Goal: Transaction & Acquisition: Purchase product/service

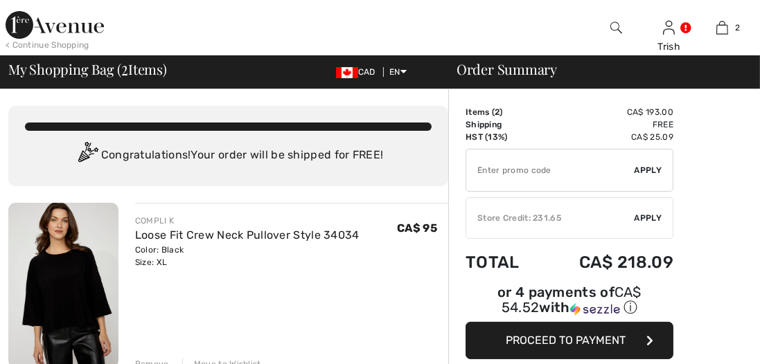
click at [496, 172] on input "TEXT" at bounding box center [550, 171] width 168 height 42
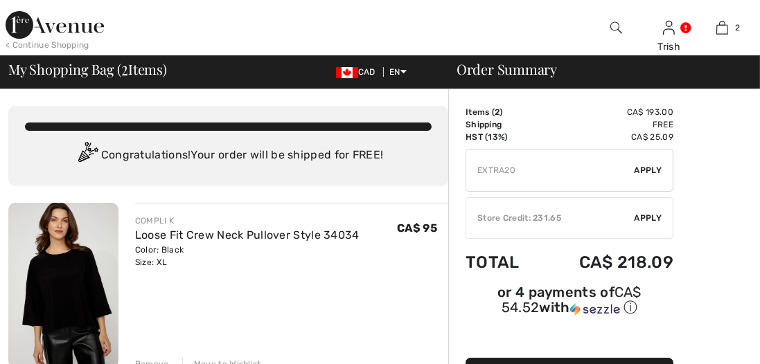
type input "EXTRA20"
click at [648, 167] on span "Apply" at bounding box center [649, 170] width 28 height 12
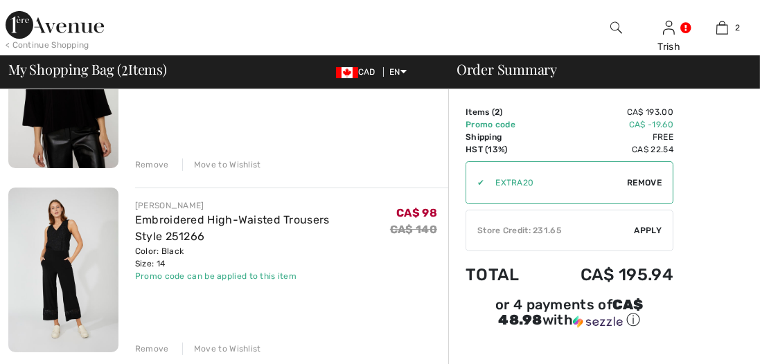
scroll to position [200, 0]
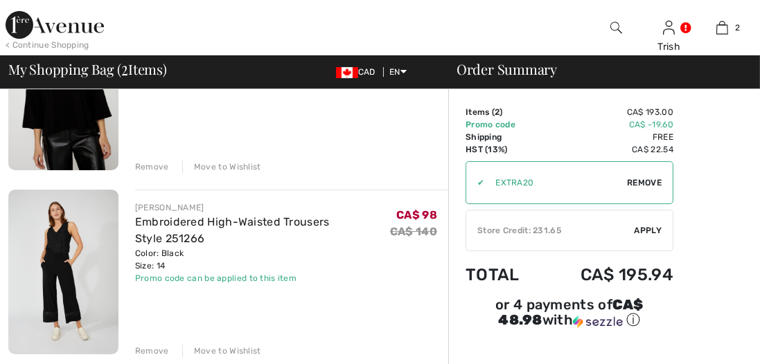
click at [646, 227] on span "Apply" at bounding box center [649, 231] width 28 height 12
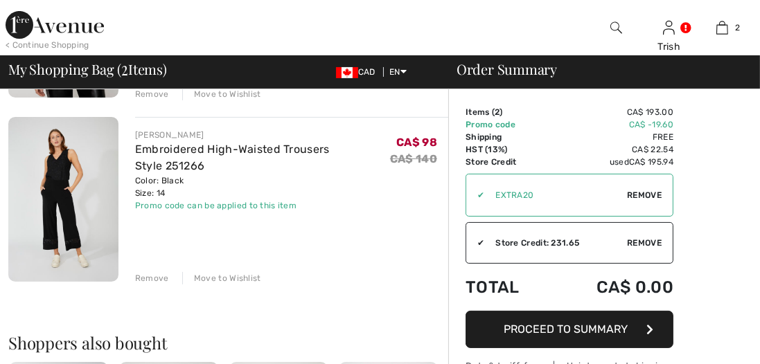
scroll to position [272, 0]
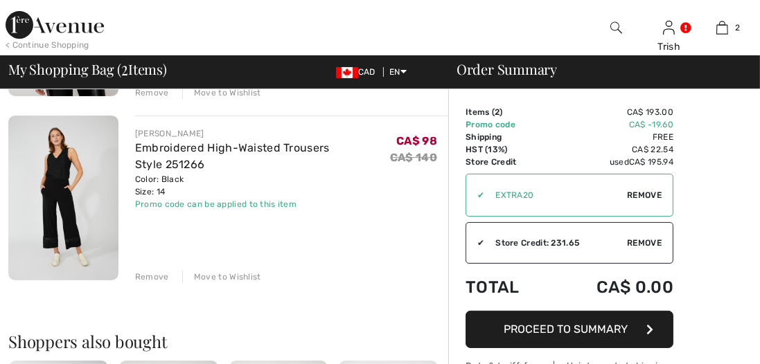
click at [585, 326] on span "Proceed to Summary" at bounding box center [566, 329] width 124 height 13
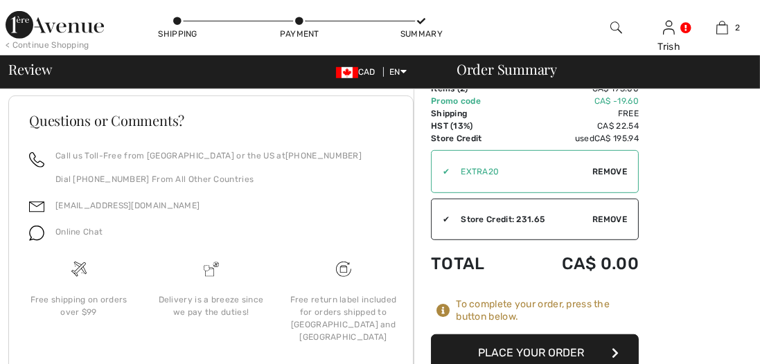
scroll to position [879, 0]
click at [534, 335] on button "Place Your Order" at bounding box center [535, 353] width 208 height 37
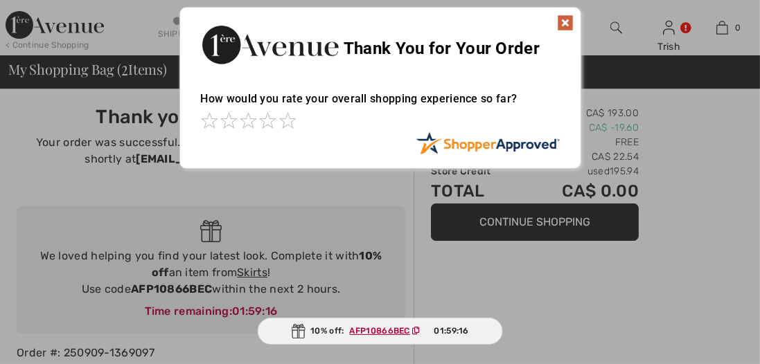
click at [564, 20] on img at bounding box center [565, 23] width 17 height 17
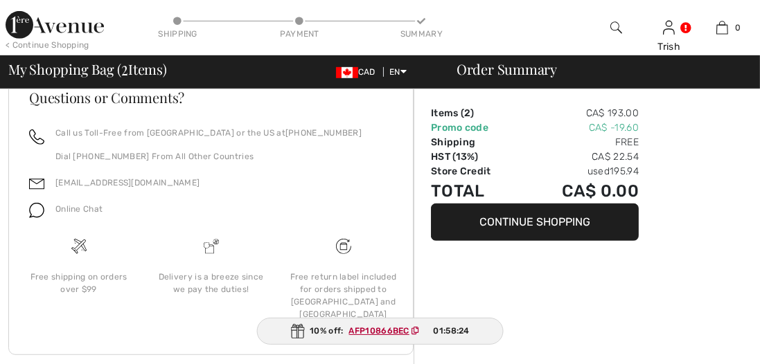
scroll to position [768, 0]
